Goal: Task Accomplishment & Management: Manage account settings

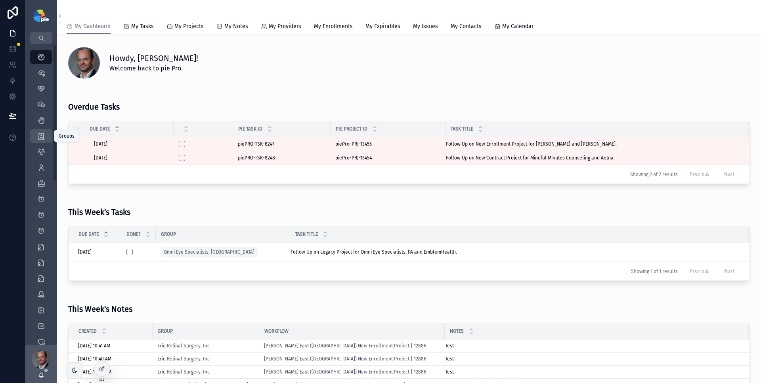
click at [42, 137] on icon "scrollable content" at bounding box center [41, 136] width 8 height 8
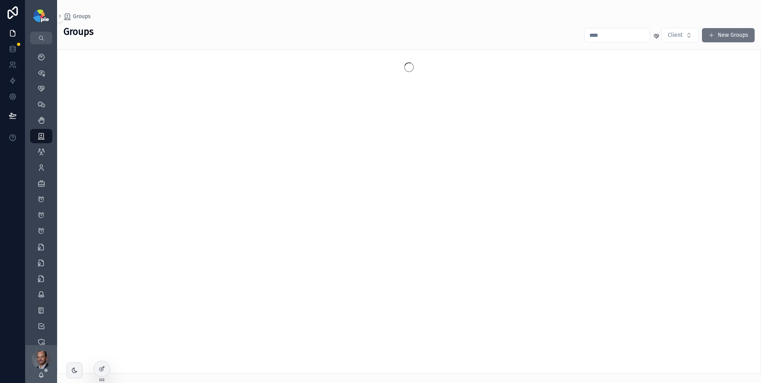
click at [592, 37] on input "scrollable content" at bounding box center [616, 35] width 65 height 11
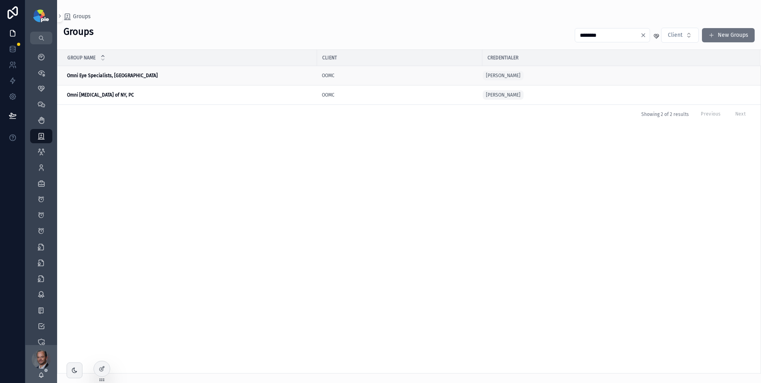
type input "********"
click at [173, 77] on div "Omni Eye Specialists, PA Omni Eye Specialists, [GEOGRAPHIC_DATA]" at bounding box center [189, 75] width 245 height 6
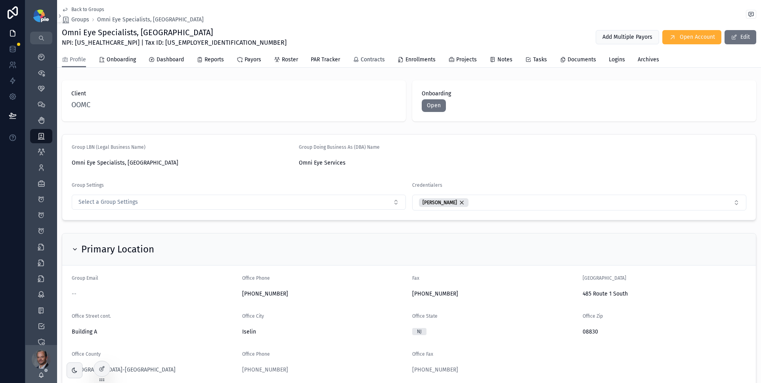
click at [369, 64] on link "Contracts" at bounding box center [369, 61] width 32 height 16
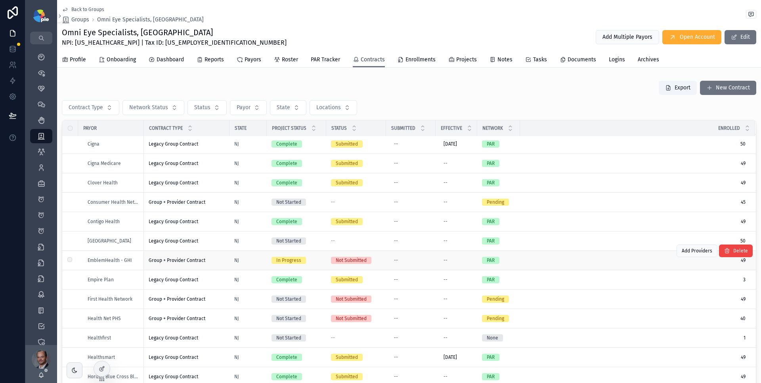
scroll to position [104, 0]
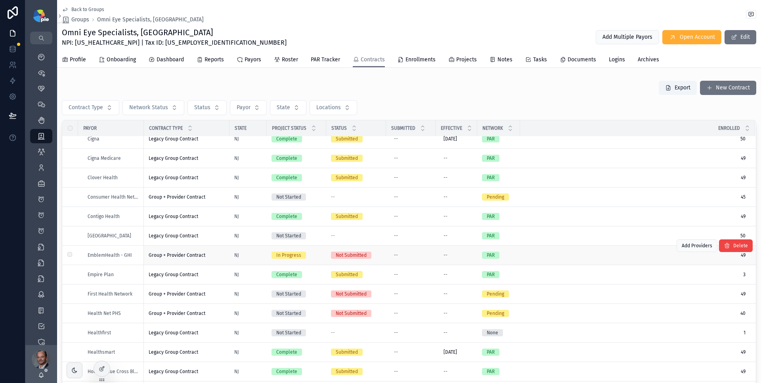
click at [218, 254] on div "Group + Provider Contract Group + Provider Contract" at bounding box center [187, 255] width 76 height 6
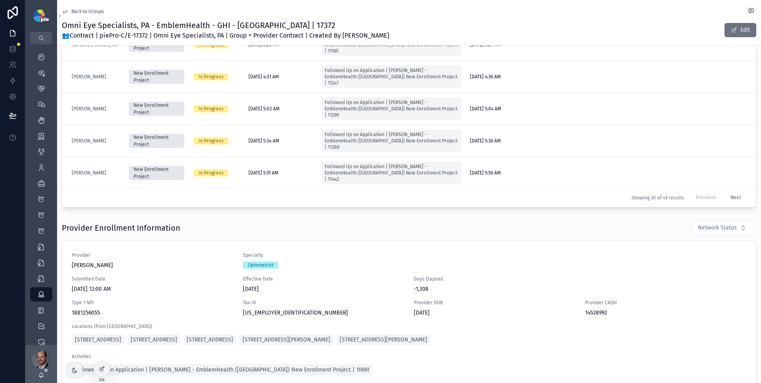
scroll to position [334, 0]
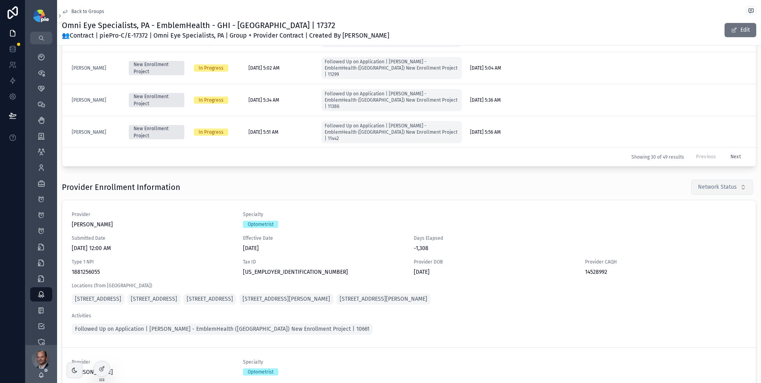
click at [703, 187] on span "Network Status" at bounding box center [717, 187] width 39 height 8
click at [696, 227] on div "Pending" at bounding box center [710, 232] width 95 height 13
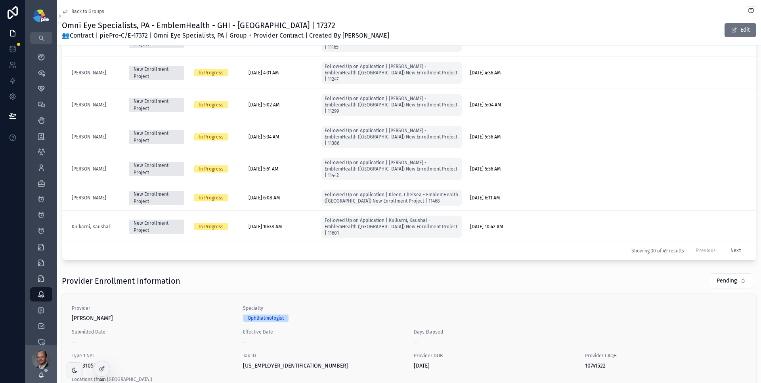
scroll to position [286, 0]
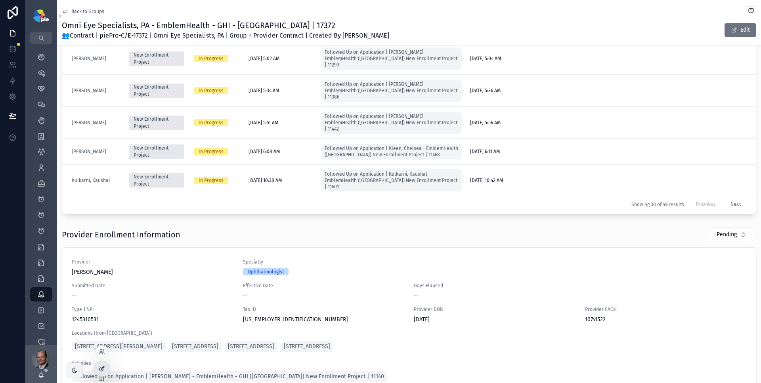
click at [105, 368] on div at bounding box center [102, 369] width 16 height 15
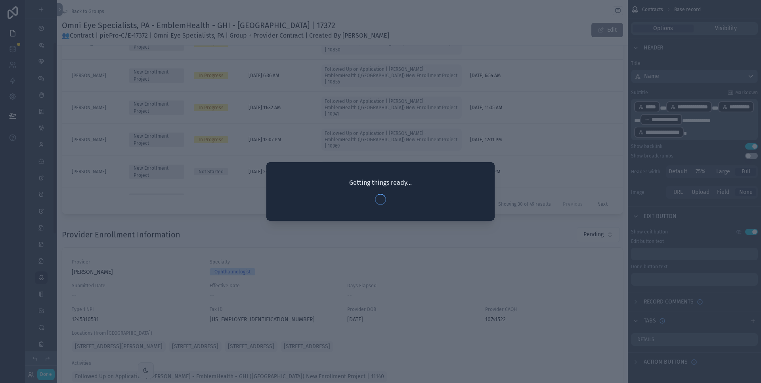
scroll to position [82, 0]
click at [492, 35] on div at bounding box center [380, 191] width 761 height 383
drag, startPoint x: 499, startPoint y: 62, endPoint x: 510, endPoint y: 63, distance: 10.3
click at [503, 63] on div at bounding box center [380, 191] width 761 height 383
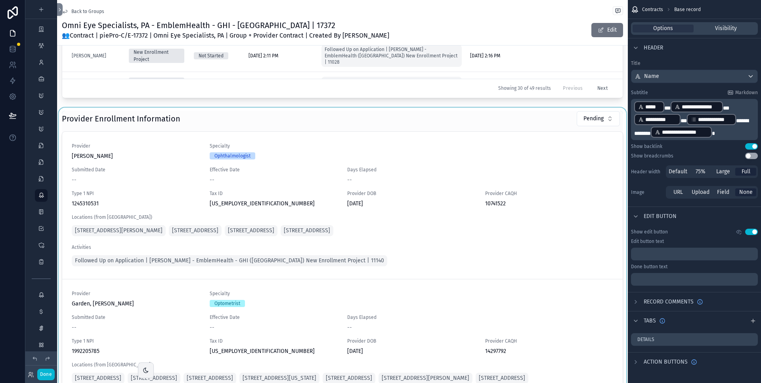
scroll to position [408, 0]
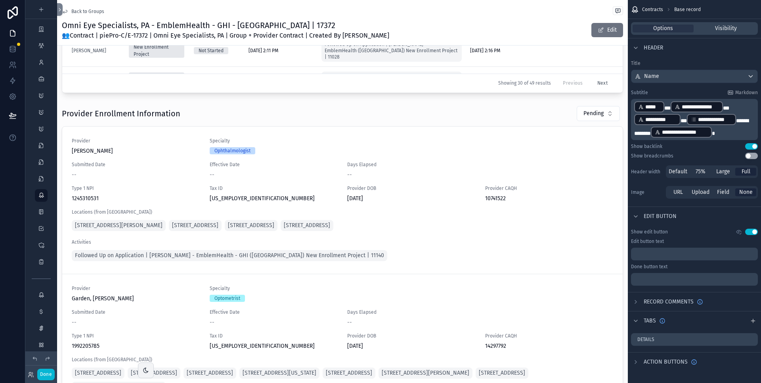
drag, startPoint x: 470, startPoint y: 118, endPoint x: 626, endPoint y: 97, distance: 157.0
click at [470, 117] on div "scrollable content" at bounding box center [342, 260] width 570 height 315
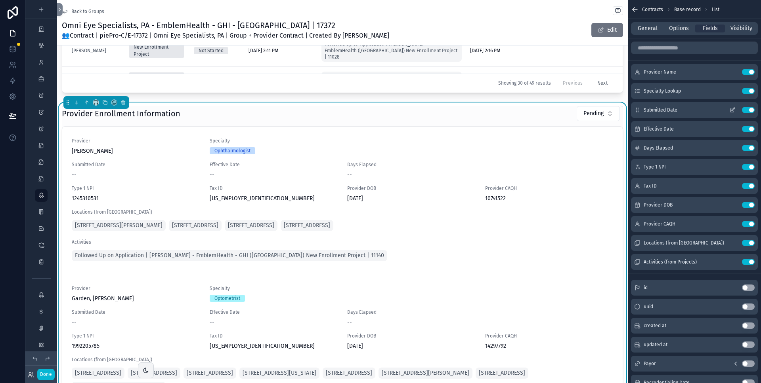
click at [734, 111] on icon "scrollable content" at bounding box center [732, 110] width 6 height 6
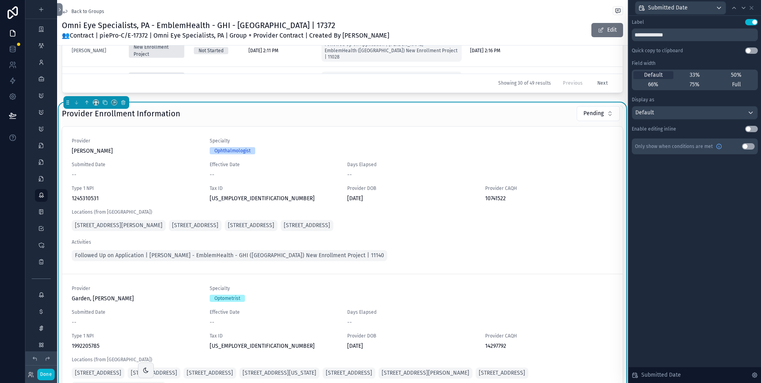
click at [749, 129] on button "Use setting" at bounding box center [751, 129] width 13 height 6
click at [744, 8] on icon at bounding box center [743, 8] width 6 height 6
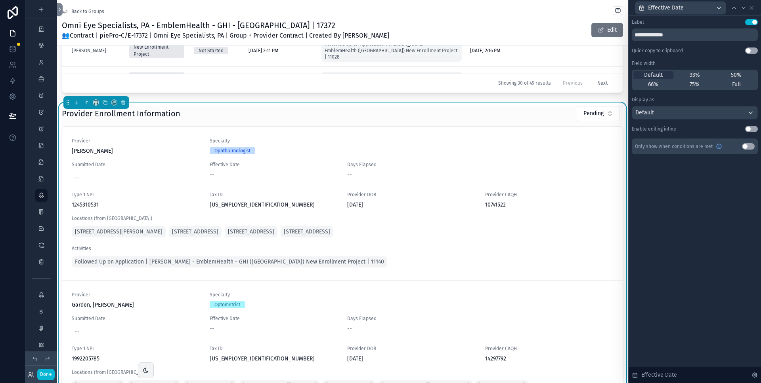
click at [751, 128] on button "Use setting" at bounding box center [751, 129] width 13 height 6
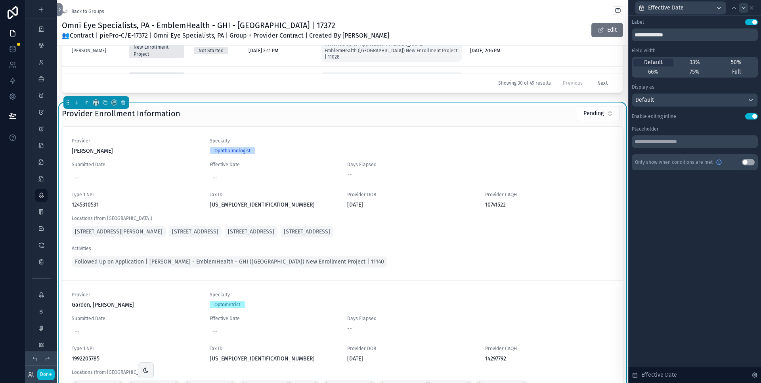
click at [743, 8] on icon at bounding box center [743, 8] width 3 height 2
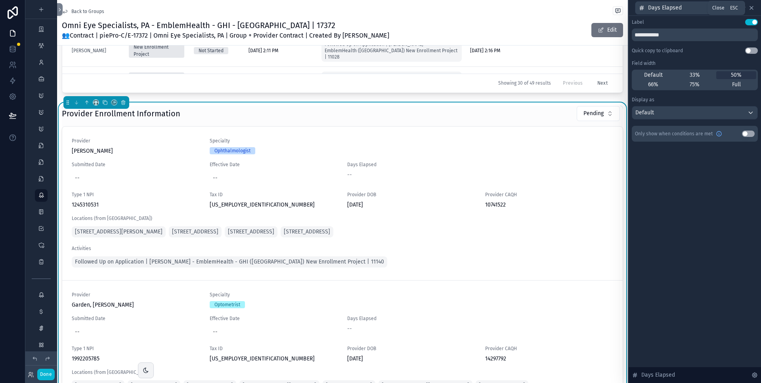
click at [753, 8] on icon at bounding box center [751, 8] width 6 height 6
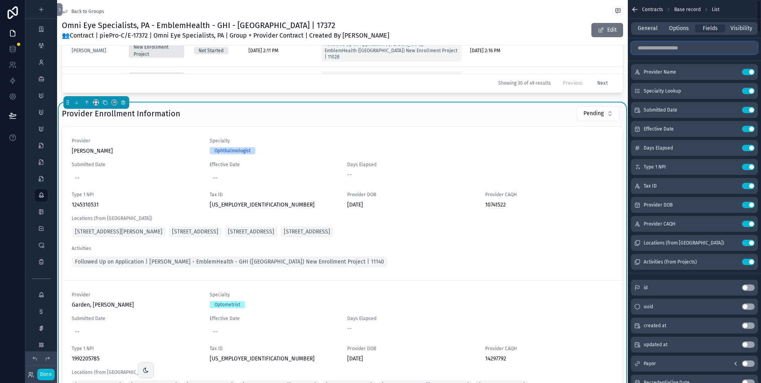
click at [659, 51] on input "scrollable content" at bounding box center [694, 48] width 127 height 13
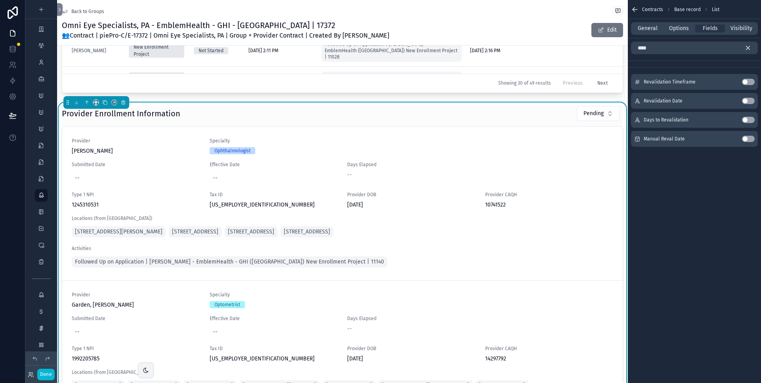
click at [750, 139] on button "Use setting" at bounding box center [748, 139] width 13 height 6
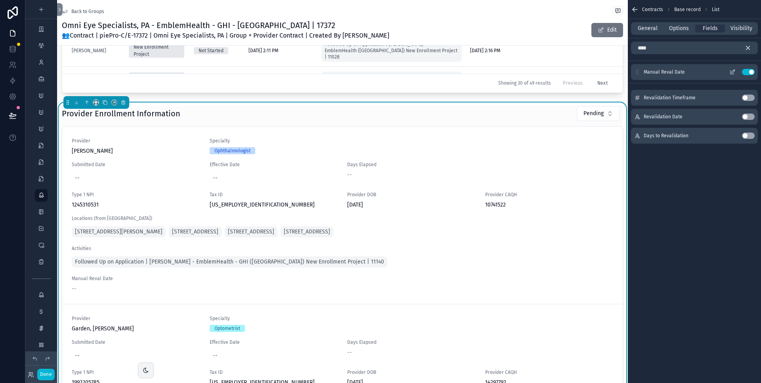
click at [734, 69] on icon "scrollable content" at bounding box center [732, 72] width 6 height 6
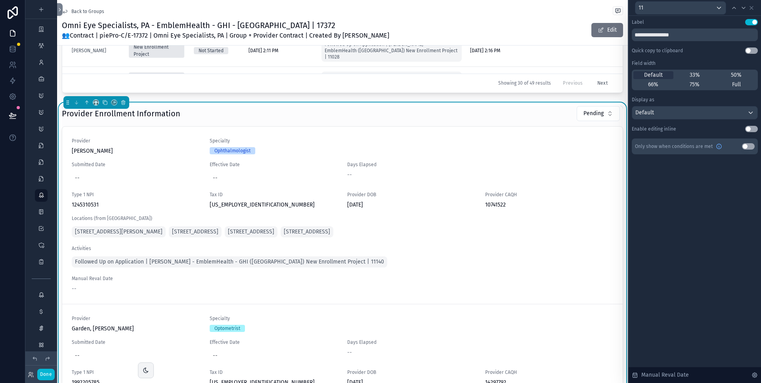
click at [752, 126] on button "Use setting" at bounding box center [751, 129] width 13 height 6
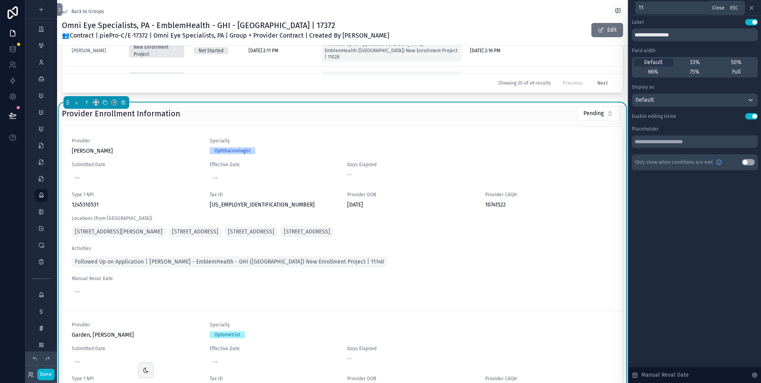
click at [754, 9] on icon at bounding box center [751, 8] width 6 height 6
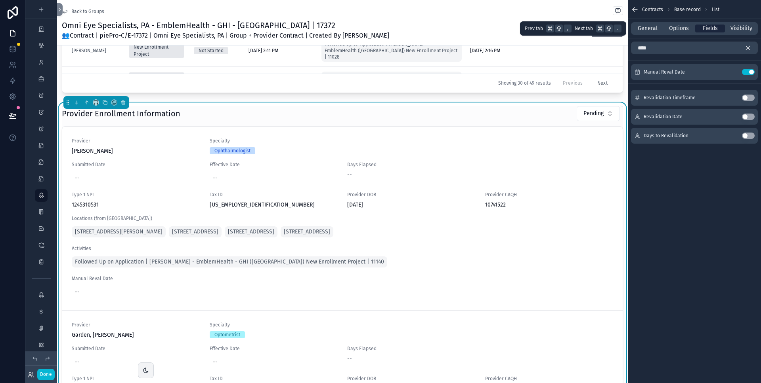
click at [705, 27] on span "Fields" at bounding box center [709, 29] width 15 height 8
click at [692, 41] on div "****" at bounding box center [693, 47] width 133 height 19
click at [690, 48] on input "****" at bounding box center [694, 48] width 127 height 13
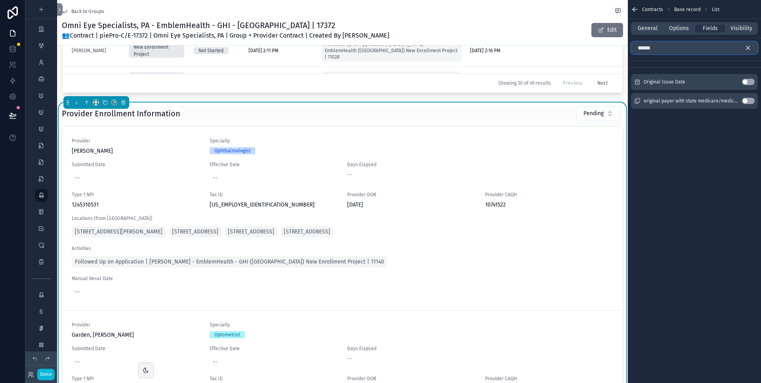
type input "******"
click at [745, 82] on button "Use setting" at bounding box center [748, 82] width 13 height 6
click at [747, 50] on icon "scrollable content" at bounding box center [747, 47] width 7 height 7
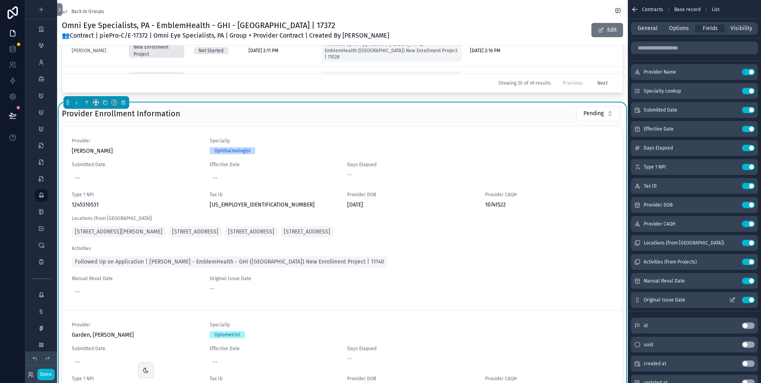
click at [734, 299] on icon "scrollable content" at bounding box center [733, 298] width 1 height 1
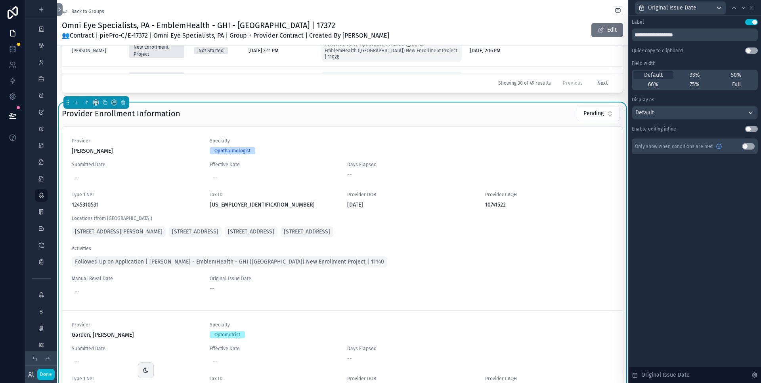
click at [750, 130] on button "Use setting" at bounding box center [751, 129] width 13 height 6
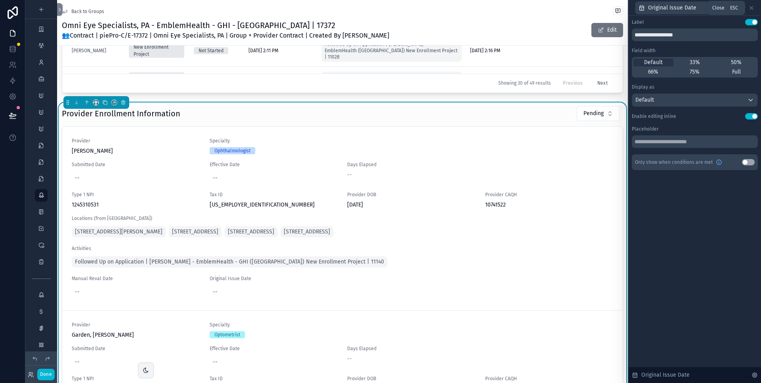
click at [753, 8] on icon at bounding box center [751, 8] width 6 height 6
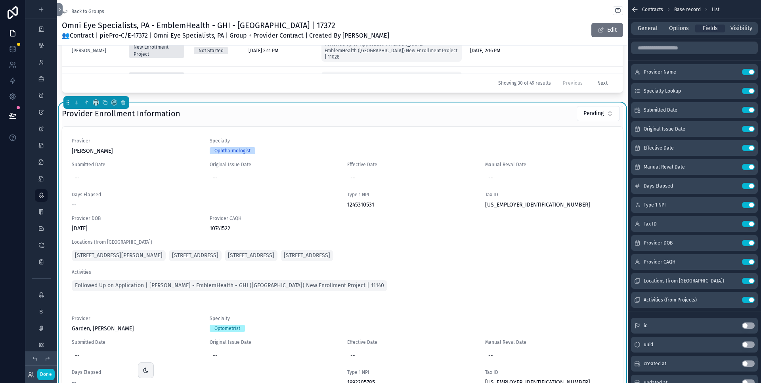
drag, startPoint x: 636, startPoint y: 301, endPoint x: 315, endPoint y: 2, distance: 439.2
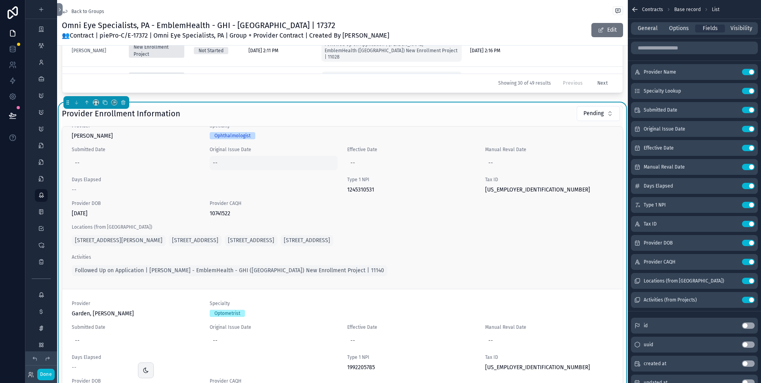
click at [225, 164] on div "--" at bounding box center [274, 163] width 128 height 14
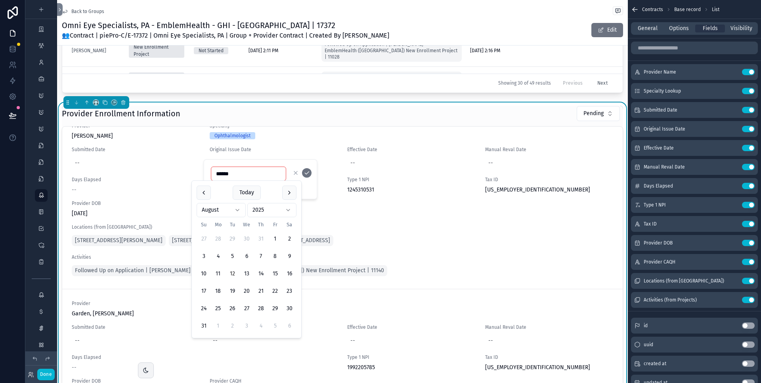
type input "******"
drag, startPoint x: 232, startPoint y: 173, endPoint x: 202, endPoint y: 171, distance: 30.6
click at [202, 171] on div "My Dashboard Priorities Clients 58 Meetings Service Requests Groups 51 Rosters …" at bounding box center [342, 191] width 570 height 383
type input "*"
type input "********"
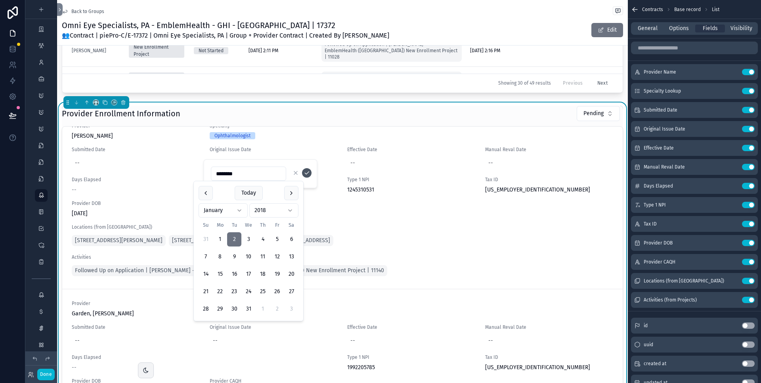
click at [310, 172] on button "scrollable content" at bounding box center [307, 173] width 10 height 10
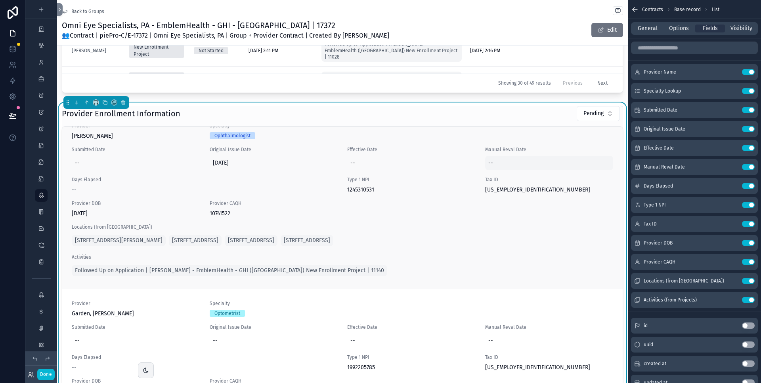
click at [488, 164] on div "--" at bounding box center [490, 163] width 5 height 8
click at [492, 162] on div "--" at bounding box center [549, 163] width 128 height 14
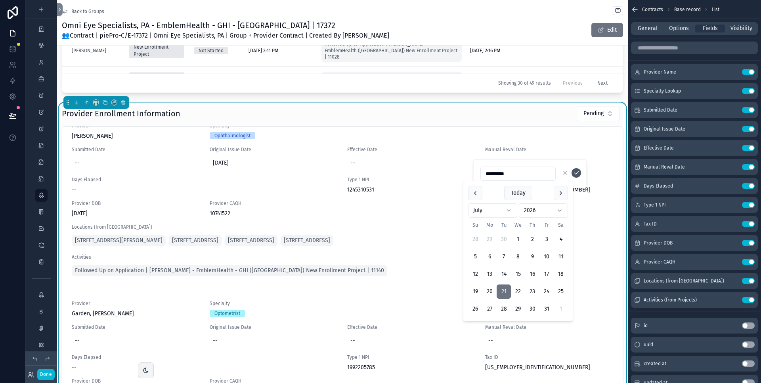
type input "*********"
click at [578, 172] on icon "scrollable content" at bounding box center [576, 173] width 6 height 6
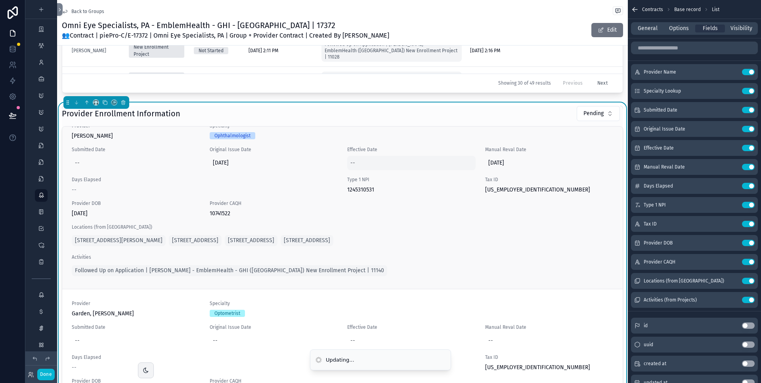
click at [350, 162] on div "--" at bounding box center [352, 163] width 5 height 8
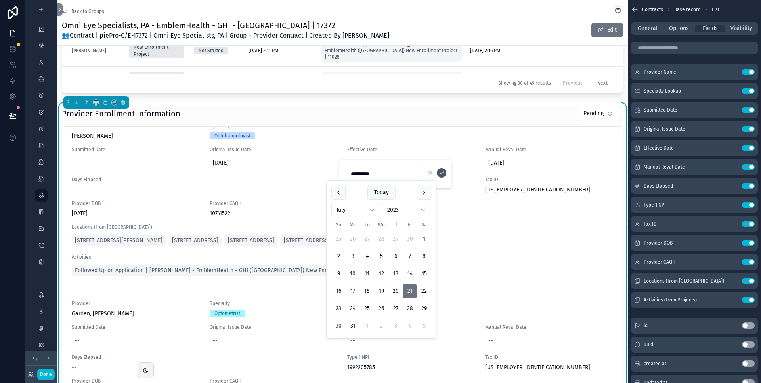
type input "*********"
click at [439, 171] on icon "scrollable content" at bounding box center [441, 173] width 6 height 6
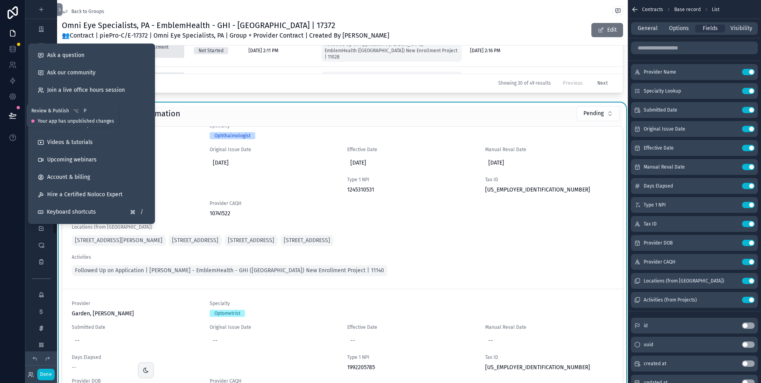
click at [11, 114] on icon at bounding box center [12, 115] width 7 height 4
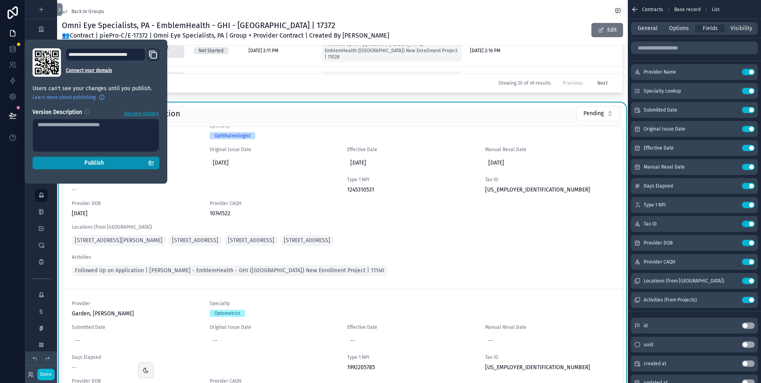
click at [101, 163] on span "Publish" at bounding box center [93, 163] width 19 height 7
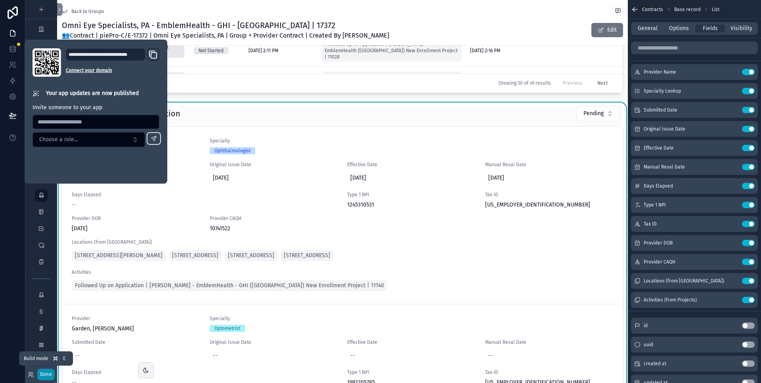
click at [49, 375] on button "Done" at bounding box center [45, 374] width 17 height 11
